Goal: Information Seeking & Learning: Learn about a topic

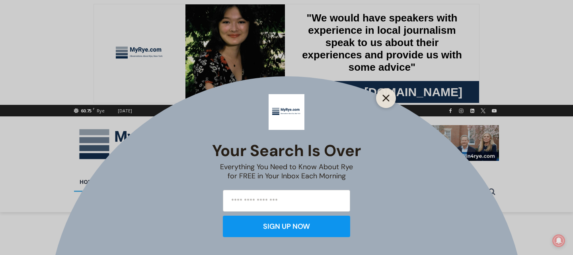
click at [389, 99] on icon "Close" at bounding box center [385, 98] width 7 height 7
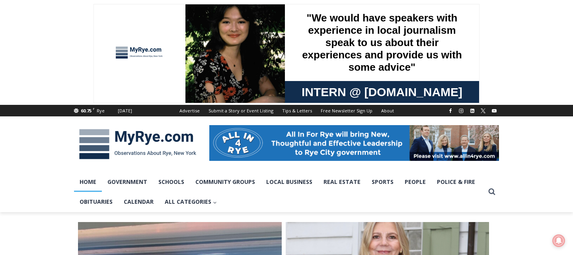
click at [91, 185] on link "Home" at bounding box center [88, 182] width 28 height 20
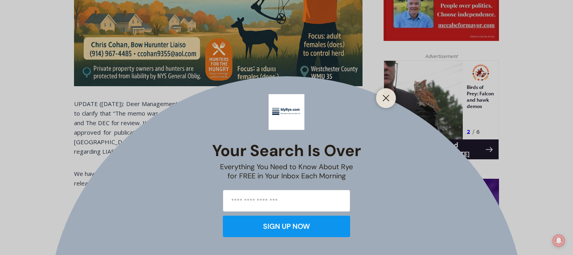
scroll to position [468, 0]
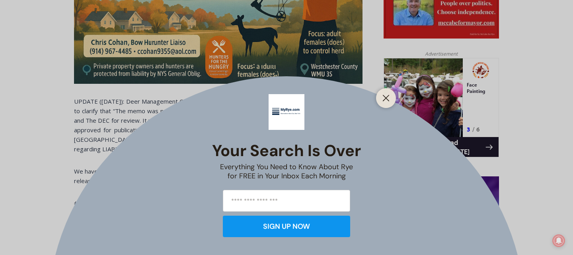
click at [392, 100] on div at bounding box center [386, 98] width 20 height 20
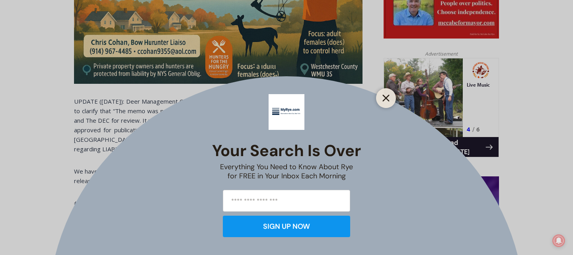
click at [384, 99] on line "Close" at bounding box center [386, 99] width 6 height 6
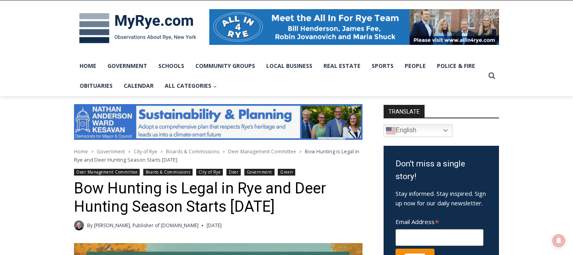
scroll to position [0, 0]
